Goal: Transaction & Acquisition: Purchase product/service

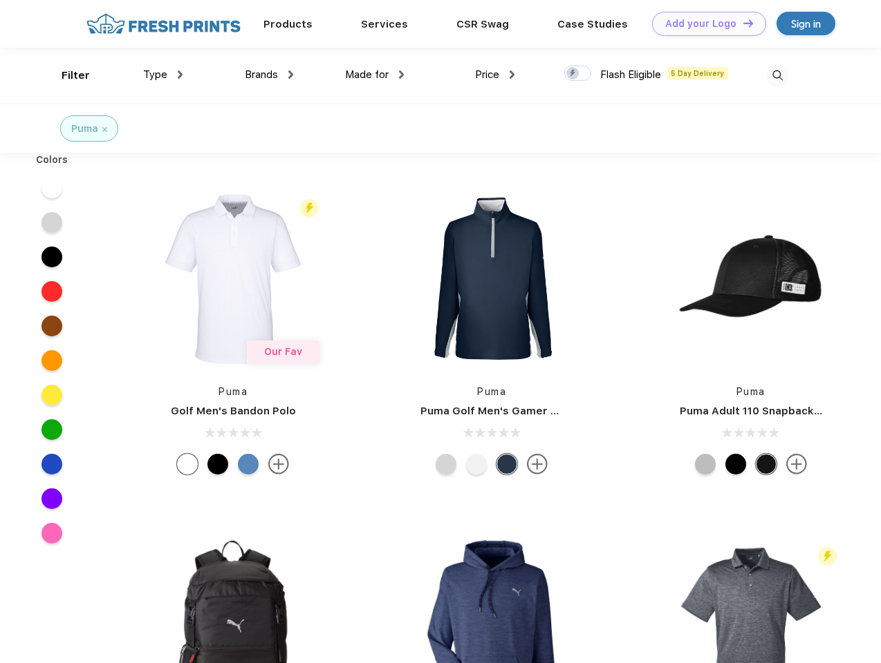
click at [704, 23] on link "Add your Logo Design Tool" at bounding box center [709, 24] width 114 height 24
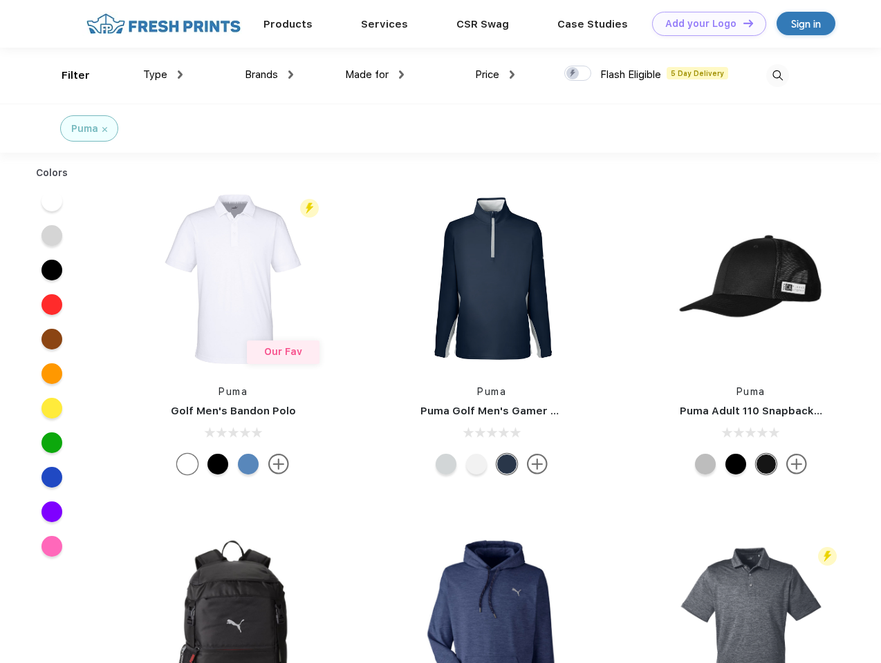
click at [0, 0] on div "Design Tool" at bounding box center [0, 0] width 0 height 0
click at [742, 23] on link "Add your Logo Design Tool" at bounding box center [709, 24] width 114 height 24
click at [66, 75] on div "Filter" at bounding box center [76, 76] width 28 height 16
click at [163, 75] on span "Type" at bounding box center [155, 74] width 24 height 12
click at [269, 75] on span "Brands" at bounding box center [261, 74] width 33 height 12
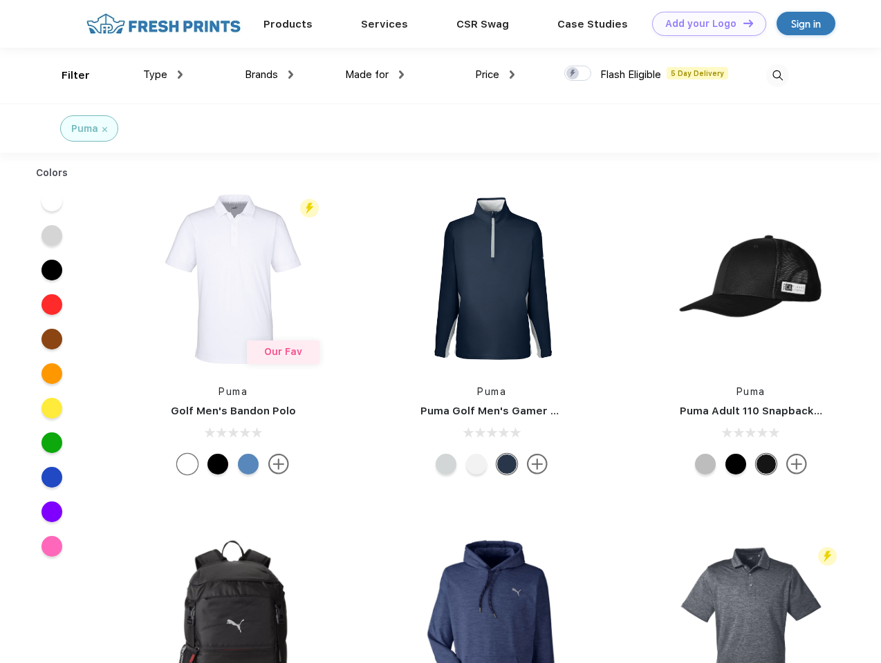
click at [375, 75] on span "Made for" at bounding box center [367, 74] width 44 height 12
click at [495, 75] on span "Price" at bounding box center [487, 74] width 24 height 12
click at [578, 74] on div at bounding box center [577, 73] width 27 height 15
click at [573, 74] on input "checkbox" at bounding box center [568, 69] width 9 height 9
click at [777, 75] on img at bounding box center [777, 75] width 23 height 23
